Goal: Task Accomplishment & Management: Manage account settings

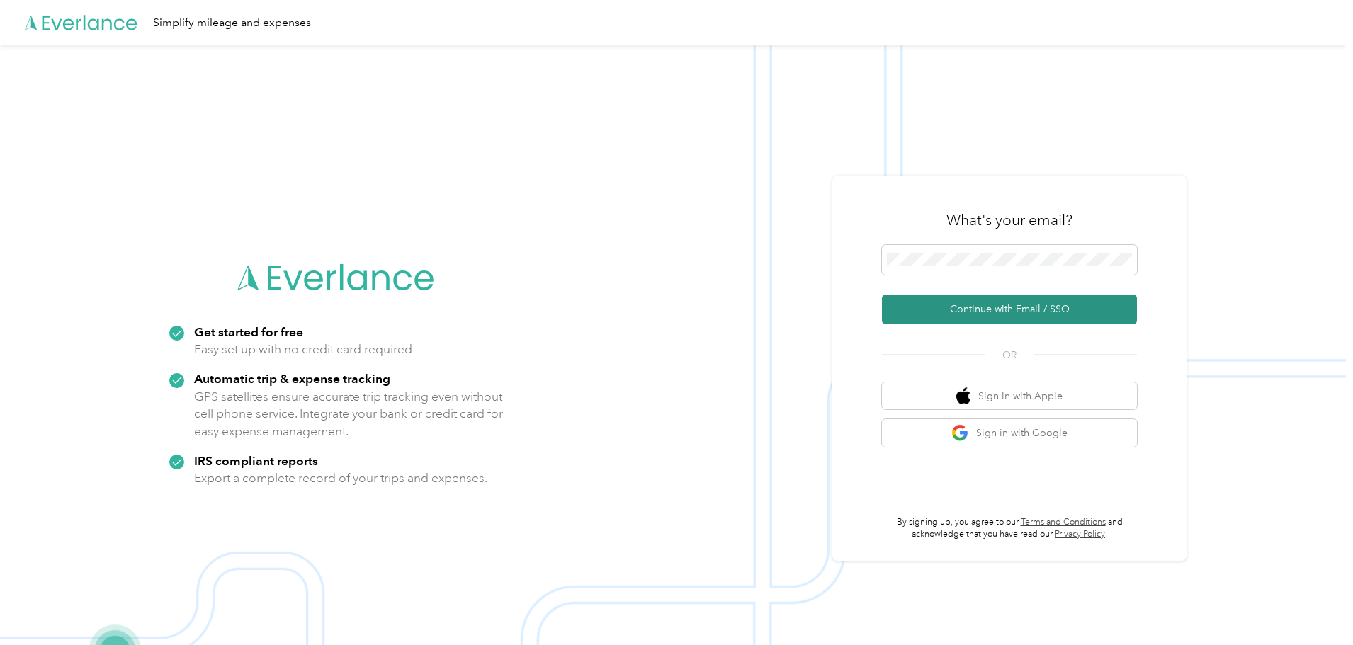
click at [965, 308] on button "Continue with Email / SSO" at bounding box center [1009, 310] width 255 height 30
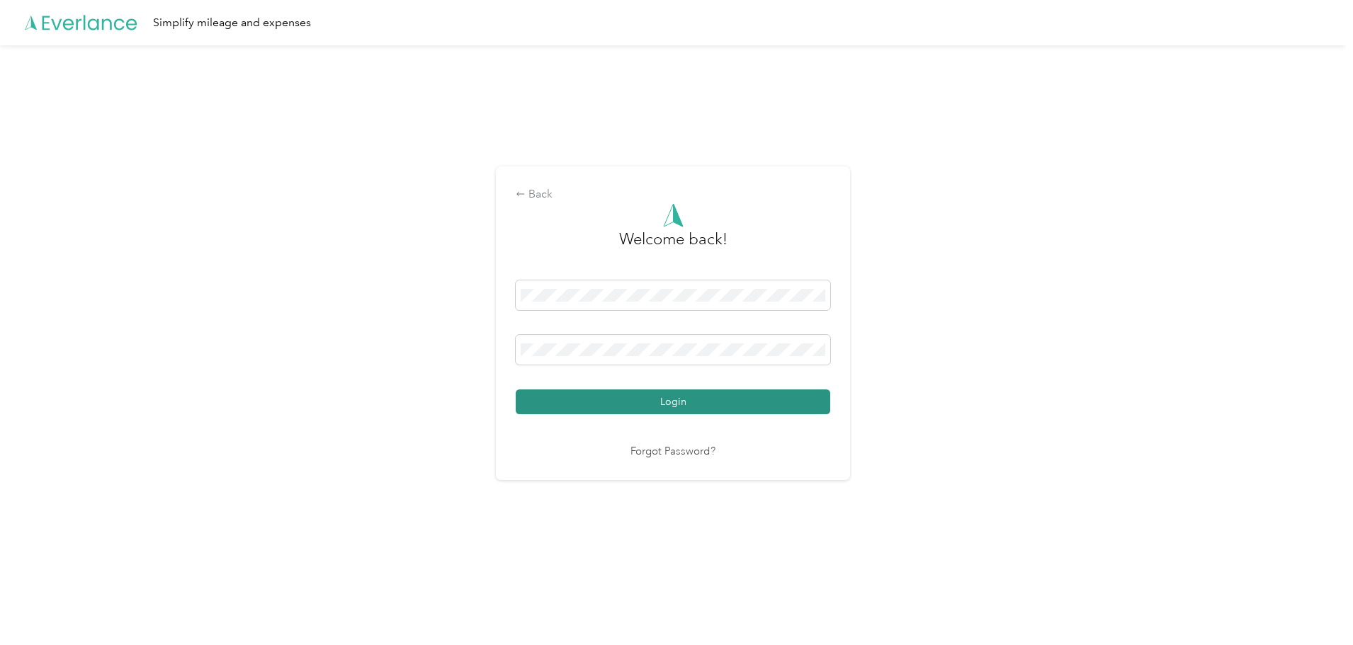
click at [705, 400] on button "Login" at bounding box center [673, 402] width 314 height 25
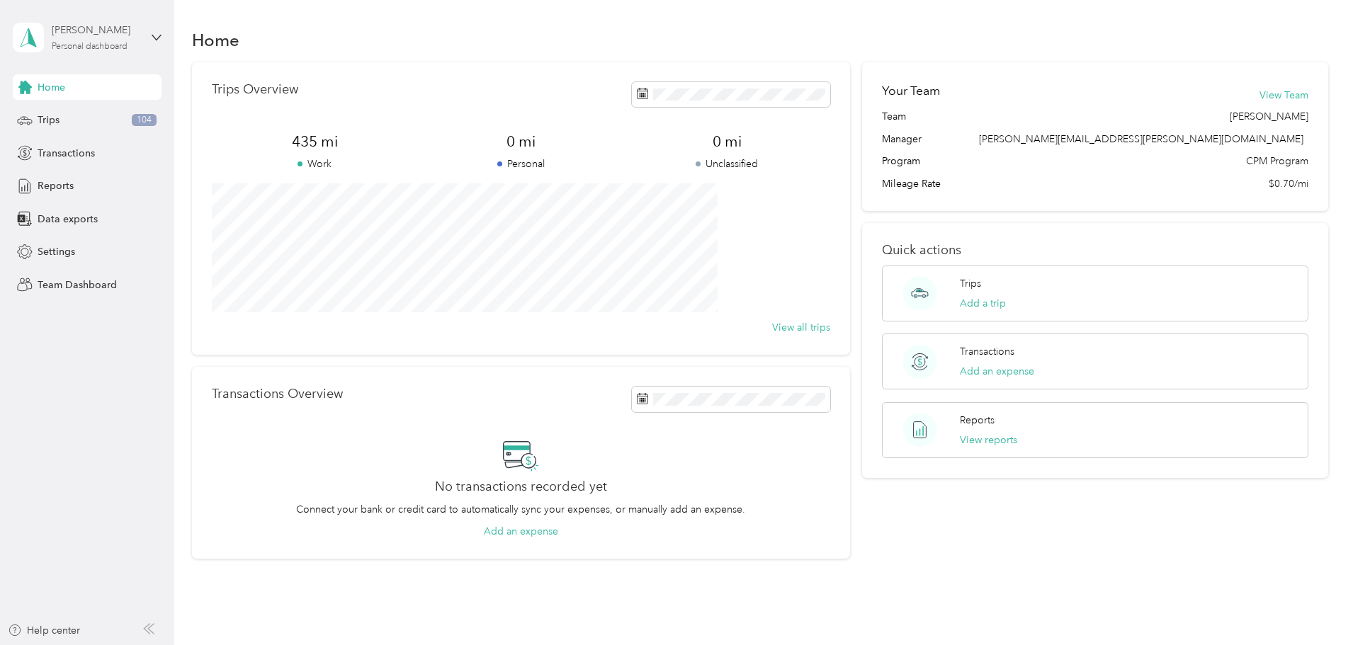
click at [94, 33] on div "[PERSON_NAME]" at bounding box center [96, 30] width 89 height 15
click at [94, 110] on div "Team dashboard" at bounding box center [63, 116] width 76 height 15
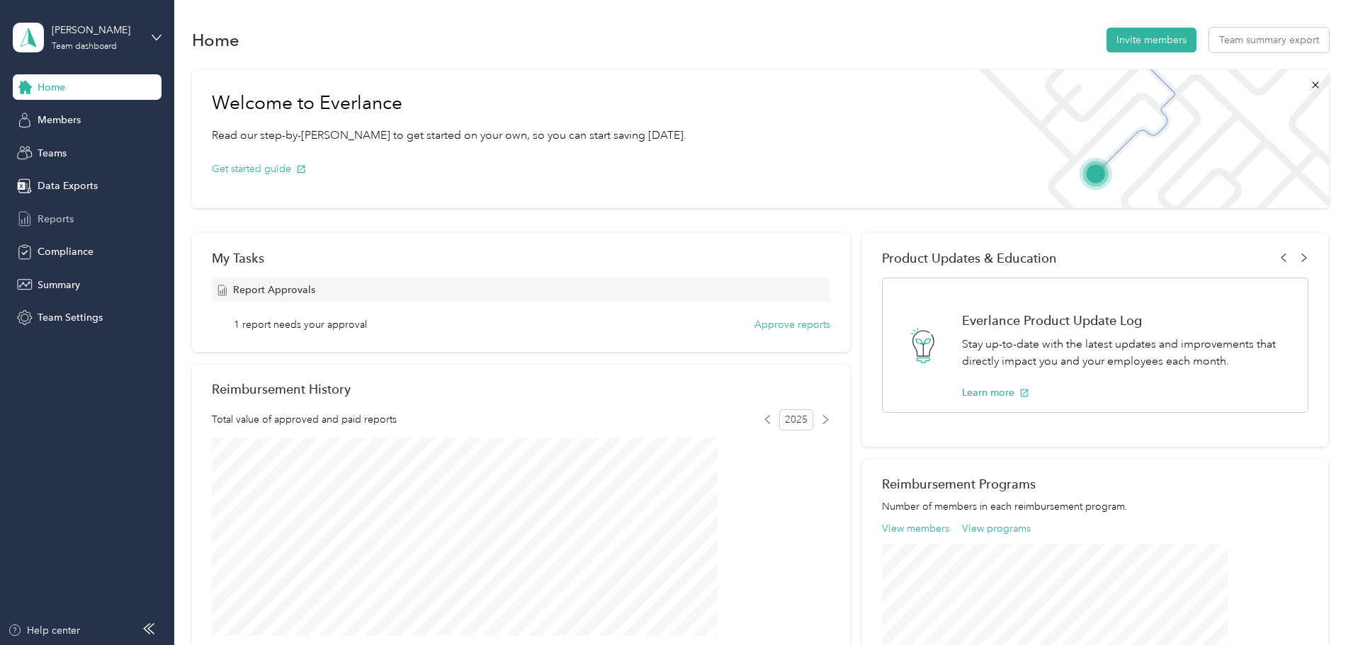
click at [61, 214] on span "Reports" at bounding box center [56, 219] width 36 height 15
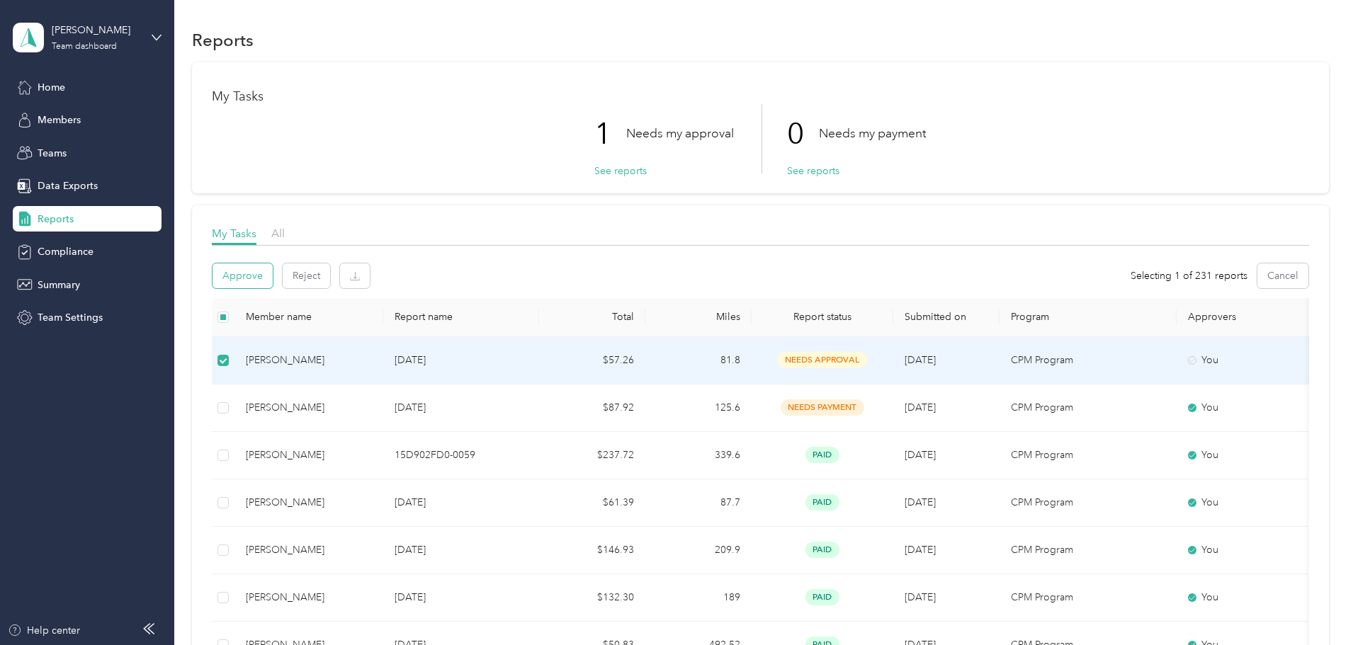
click at [273, 276] on button "Approve" at bounding box center [242, 275] width 60 height 25
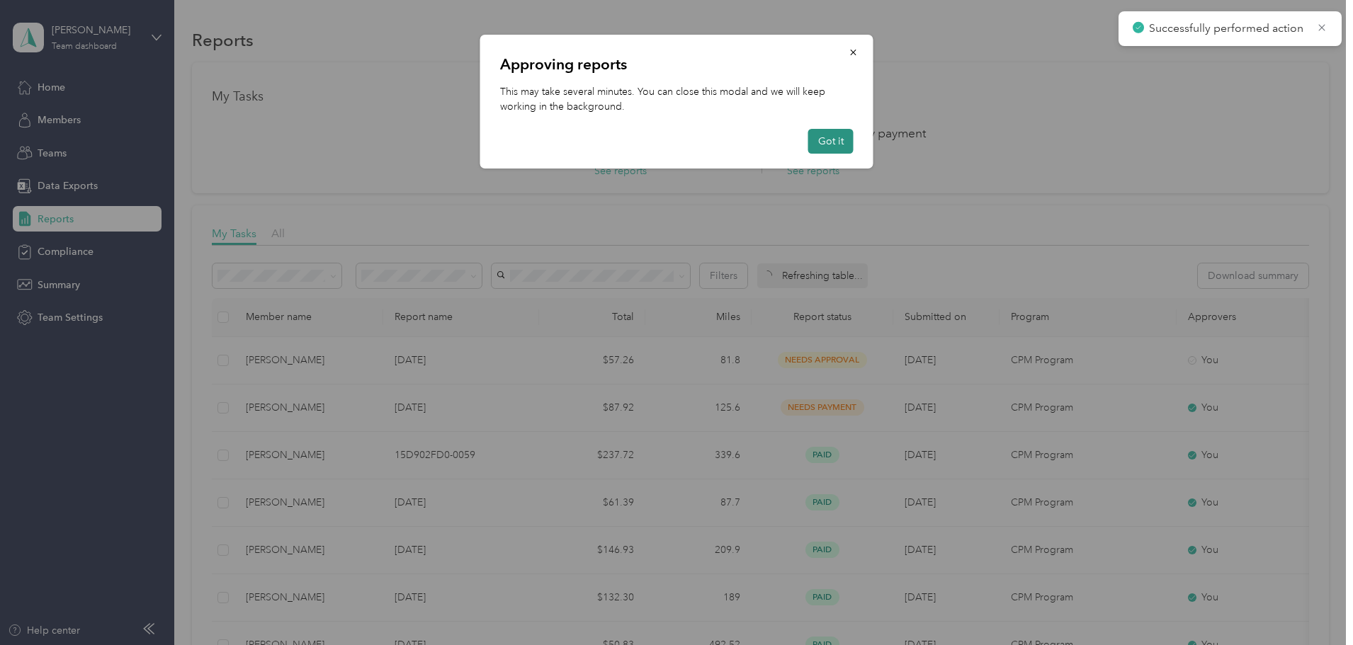
click at [834, 133] on button "Got it" at bounding box center [830, 141] width 45 height 25
